Goal: Task Accomplishment & Management: Manage account settings

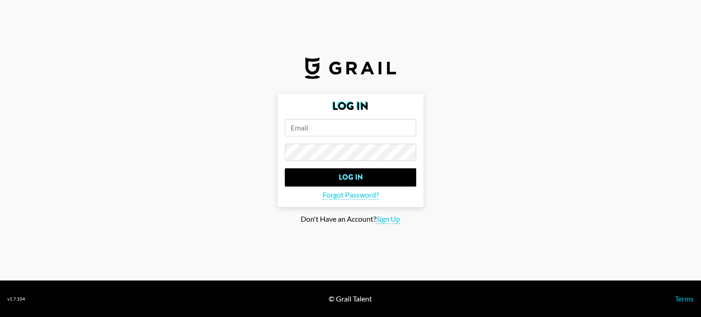
click at [354, 126] on input "email" at bounding box center [350, 127] width 131 height 17
type input "g"
type input "[EMAIL_ADDRESS][PERSON_NAME][DOMAIN_NAME]"
click at [285, 168] on input "Log In" at bounding box center [350, 177] width 131 height 18
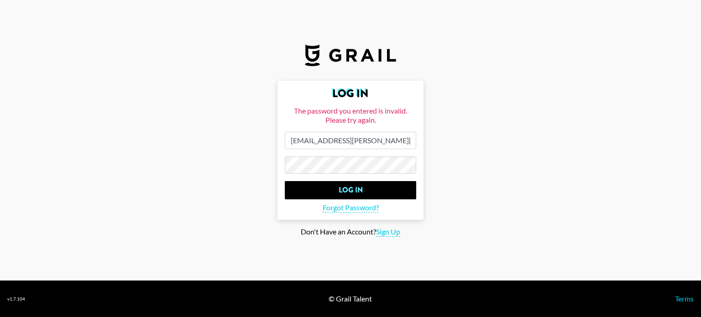
click at [285, 181] on input "Log In" at bounding box center [350, 190] width 131 height 18
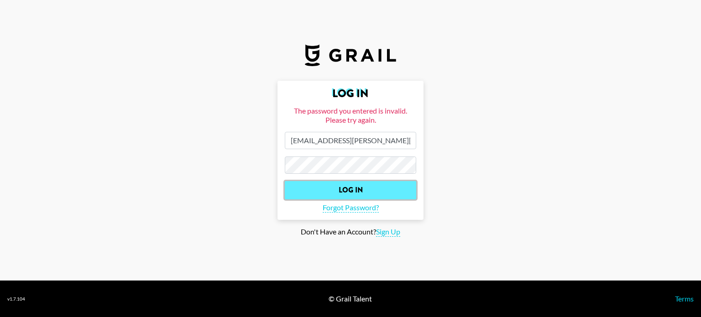
click at [373, 187] on input "Log In" at bounding box center [350, 190] width 131 height 18
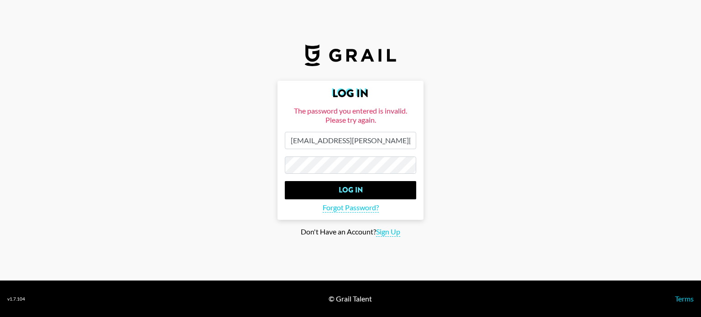
click at [250, 189] on main "Log In The password you entered is invalid. Please try again. prisca.pantano@gr…" at bounding box center [350, 159] width 687 height 156
click at [285, 181] on input "Log In" at bounding box center [350, 190] width 131 height 18
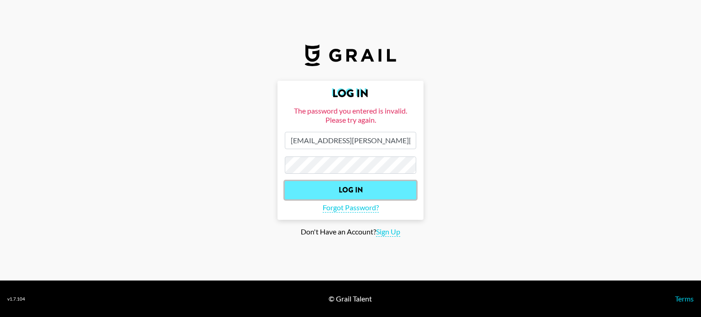
click at [336, 182] on input "Log In" at bounding box center [350, 190] width 131 height 18
click at [337, 186] on input "Log In" at bounding box center [350, 190] width 131 height 18
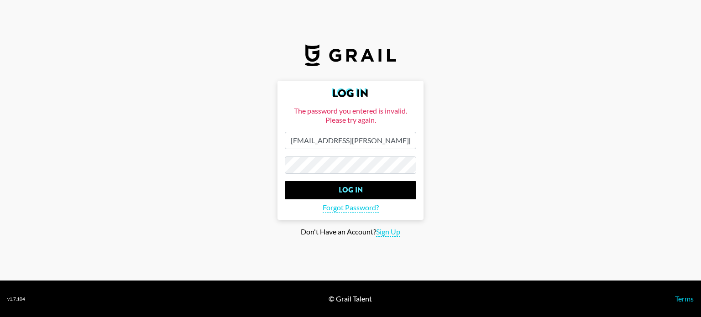
click at [210, 184] on main "Log In The password you entered is invalid. Please try again. prisca.pantano@gr…" at bounding box center [350, 159] width 687 height 156
click at [285, 181] on input "Log In" at bounding box center [350, 190] width 131 height 18
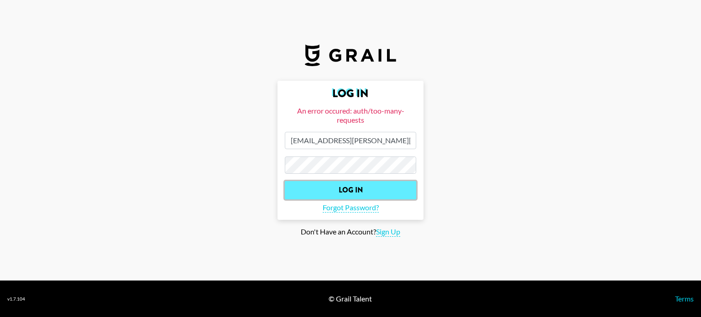
click at [393, 187] on input "Log In" at bounding box center [350, 190] width 131 height 18
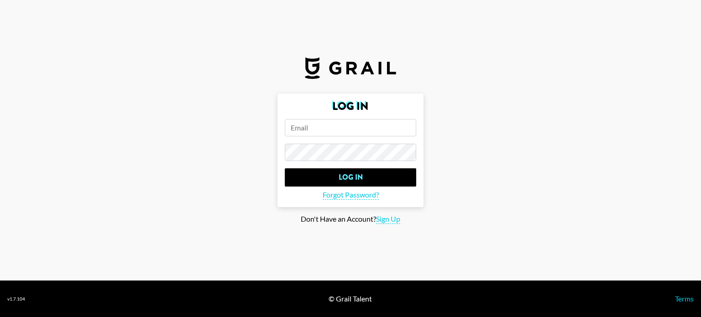
click at [304, 127] on input "email" at bounding box center [350, 127] width 131 height 17
click at [285, 168] on input "Log In" at bounding box center [350, 177] width 131 height 18
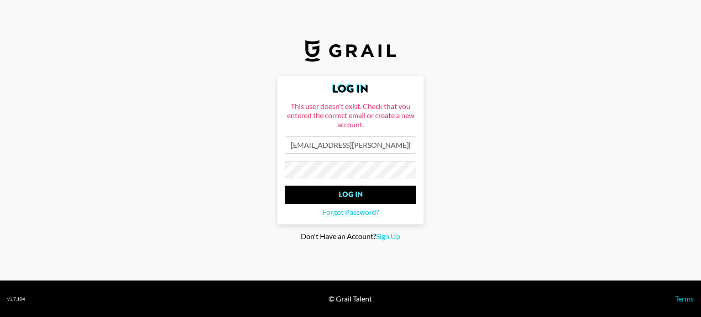
click at [285, 186] on input "Log In" at bounding box center [350, 195] width 131 height 18
click at [345, 189] on input "Log In" at bounding box center [350, 195] width 131 height 18
click at [349, 199] on input "Log In" at bounding box center [350, 195] width 131 height 18
click at [264, 176] on main "Log In This user doesn't exist. Check that you entered the correct email or cre…" at bounding box center [350, 158] width 687 height 165
click at [285, 186] on input "Log In" at bounding box center [350, 195] width 131 height 18
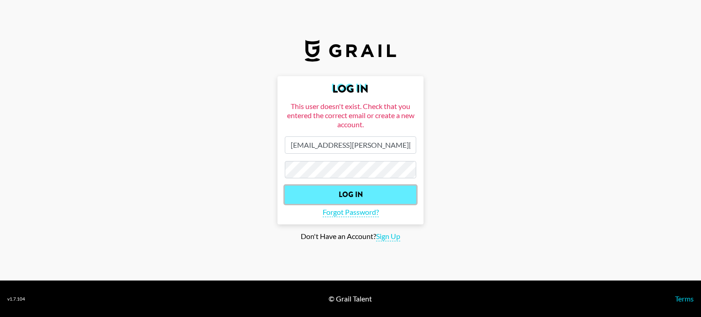
click at [343, 193] on input "Log In" at bounding box center [350, 195] width 131 height 18
click at [358, 146] on input "[EMAIL_ADDRESS][PERSON_NAME][DOMAIN_NAME]" at bounding box center [350, 144] width 131 height 17
click at [360, 147] on input "[EMAIL_ADDRESS][PERSON_NAME][DOMAIN_NAME]" at bounding box center [350, 144] width 131 height 17
type input "[EMAIL_ADDRESS][PERSON_NAME][DOMAIN_NAME]"
click at [285, 186] on input "Log In" at bounding box center [350, 195] width 131 height 18
